Goal: Task Accomplishment & Management: Use online tool/utility

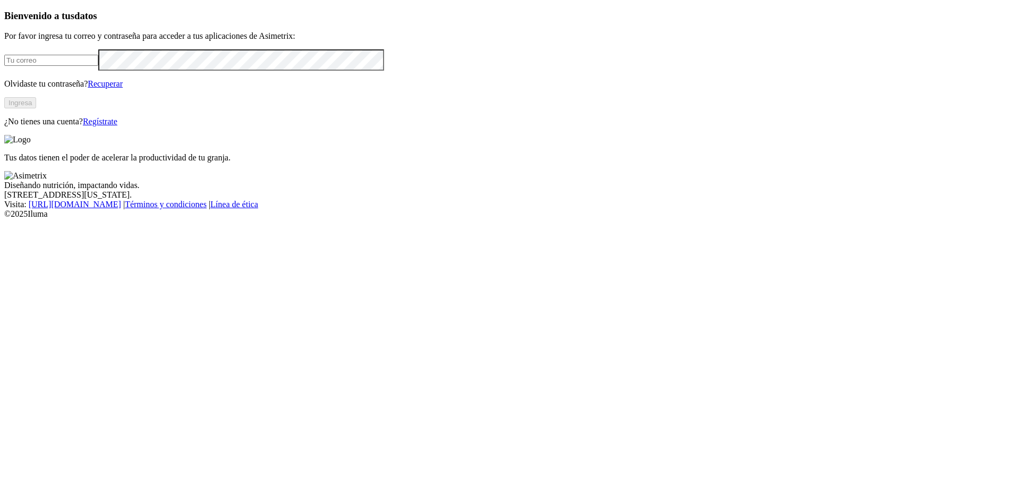
type input "[EMAIL_ADDRESS][DOMAIN_NAME]"
click at [36, 108] on button "Ingresa" at bounding box center [20, 102] width 32 height 11
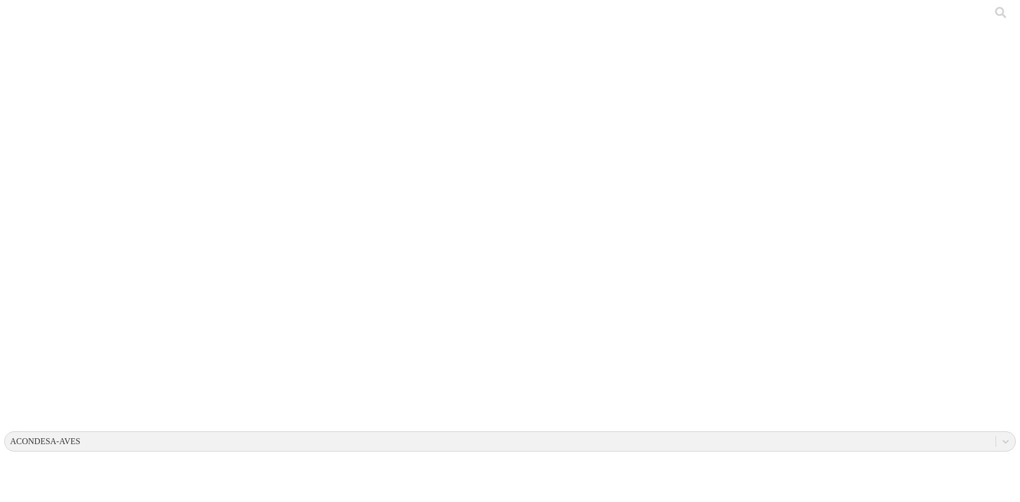
type input "22 de agosto 2025"
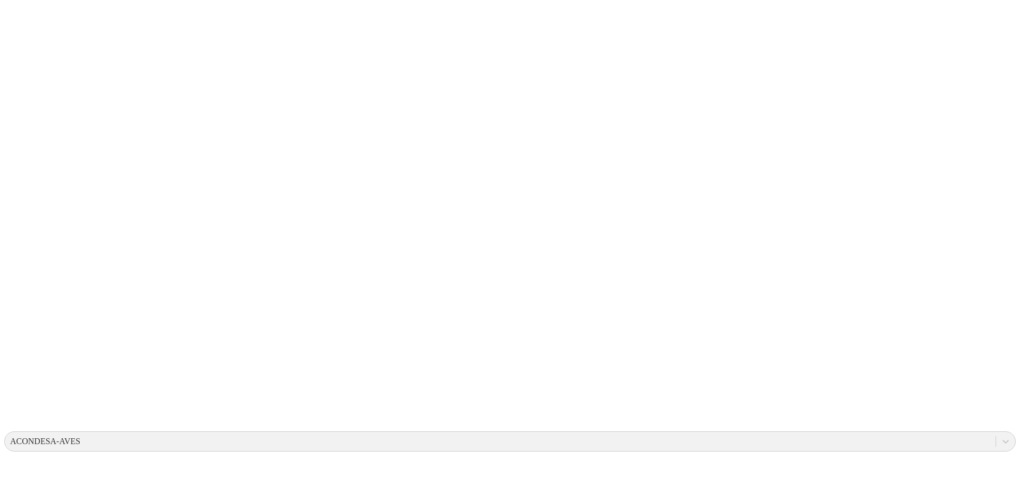
type input "22 de agosto 2025"
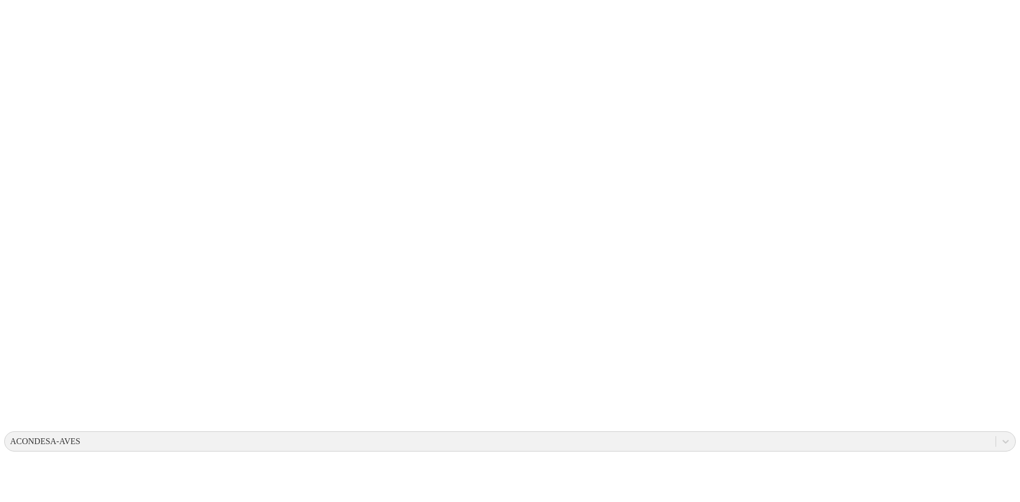
type input "p"
type input "22 de agosto 2025"
